Goal: Find specific page/section: Find specific page/section

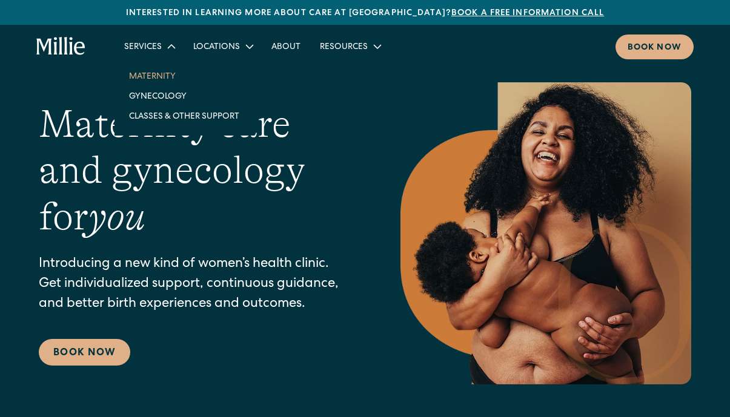
click at [145, 74] on link "Maternity" at bounding box center [184, 76] width 130 height 20
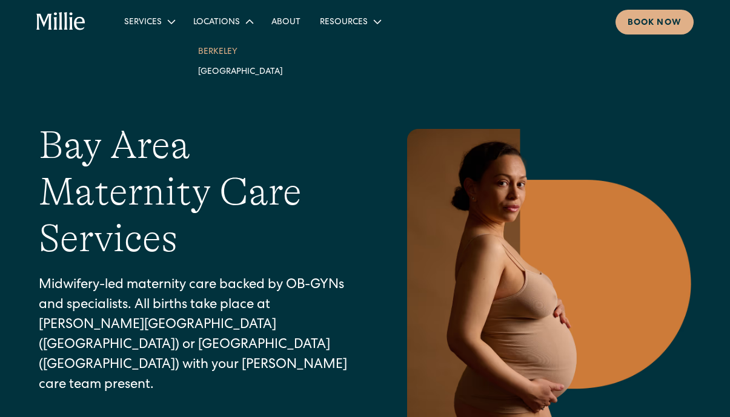
click at [222, 49] on link "Berkeley" at bounding box center [240, 51] width 104 height 20
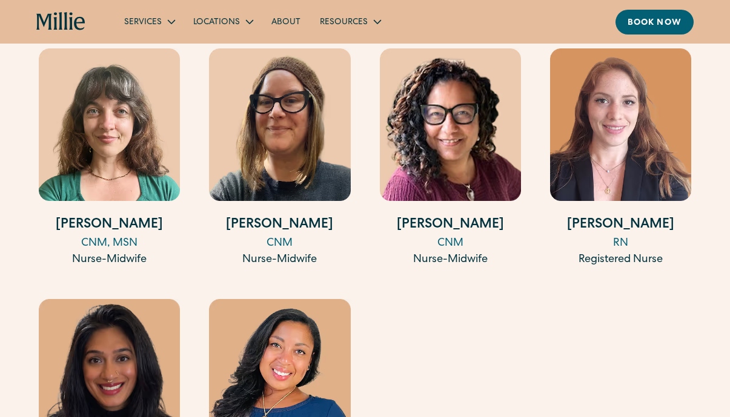
scroll to position [1842, 0]
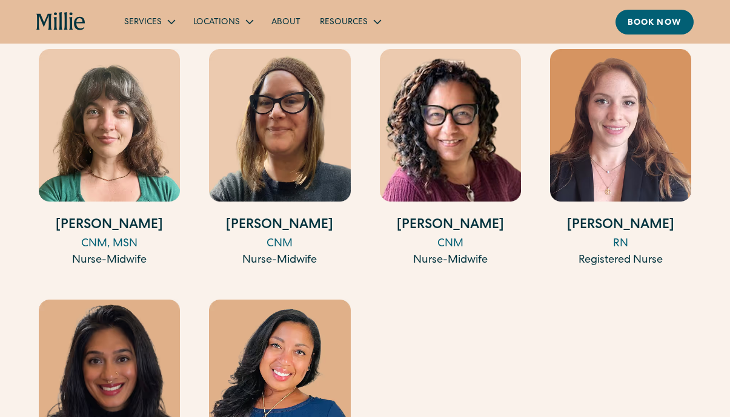
click at [429, 114] on img at bounding box center [450, 125] width 141 height 152
